Goal: Check status

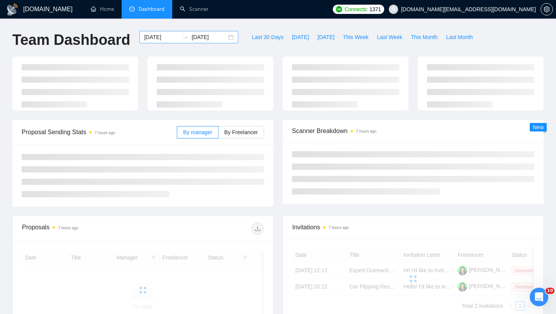
click at [229, 39] on div "[DATE] [DATE]" at bounding box center [188, 37] width 99 height 12
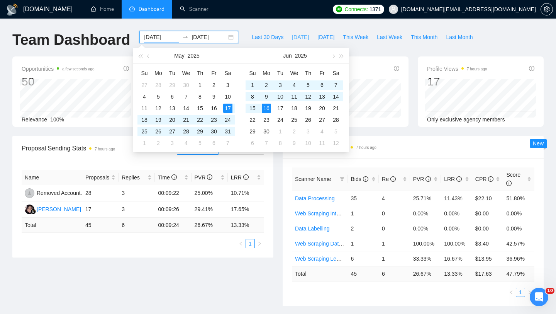
click at [297, 38] on span "[DATE]" at bounding box center [300, 37] width 17 height 8
type input "[DATE]"
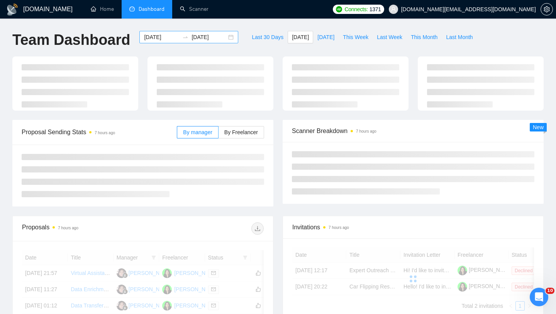
click at [222, 39] on div "[DATE] [DATE]" at bounding box center [188, 37] width 99 height 12
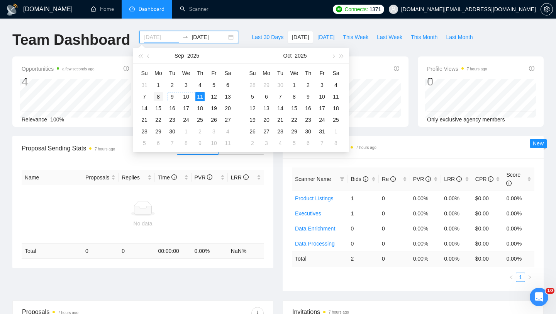
type input "[DATE]"
click at [158, 98] on div "8" at bounding box center [158, 96] width 9 height 9
type input "[DATE]"
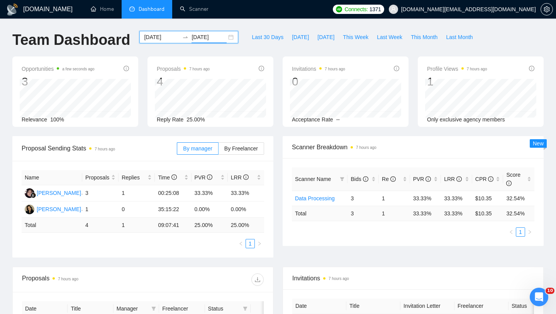
scroll to position [190, 0]
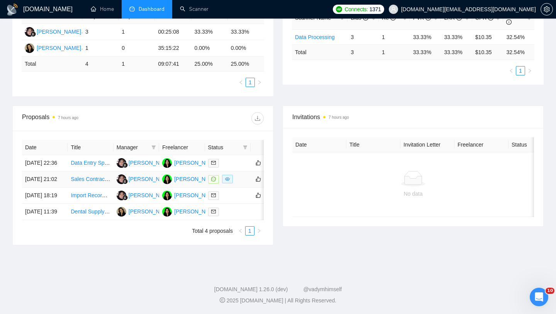
click at [93, 176] on link "Sales Contracts Executions" at bounding box center [104, 179] width 66 height 6
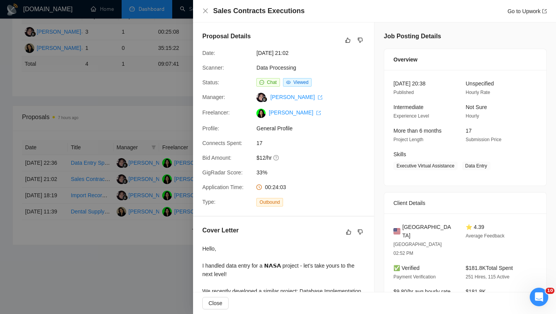
click at [151, 79] on div at bounding box center [278, 157] width 556 height 314
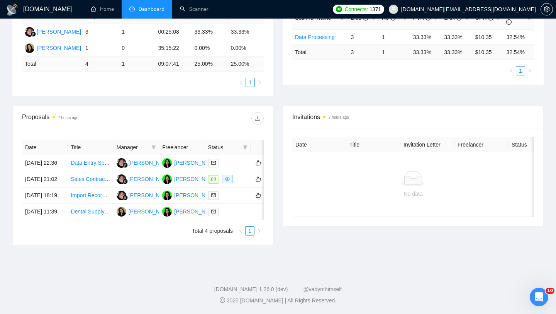
scroll to position [0, 0]
